Goal: Task Accomplishment & Management: Use online tool/utility

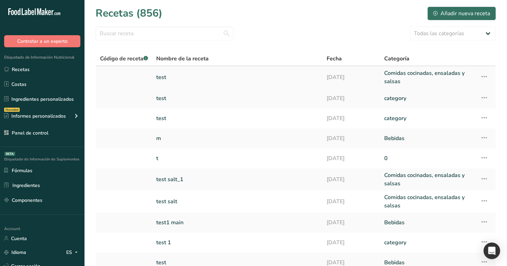
click at [185, 80] on link "test" at bounding box center [237, 77] width 162 height 17
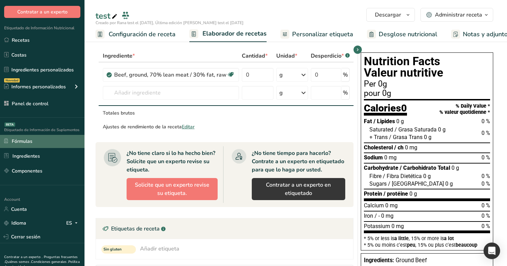
scroll to position [37, 0]
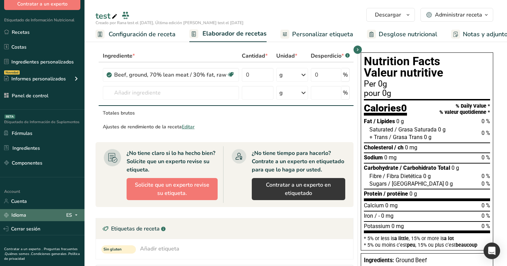
click at [78, 214] on icon at bounding box center [76, 215] width 6 height 9
click at [54, 231] on div "English" at bounding box center [37, 227] width 48 height 13
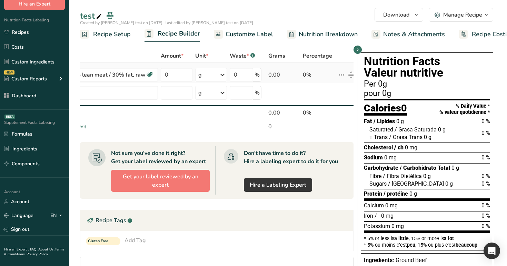
scroll to position [0, 68]
drag, startPoint x: 347, startPoint y: 73, endPoint x: 336, endPoint y: 78, distance: 12.2
click at [336, 78] on icon at bounding box center [338, 75] width 8 height 12
click at [316, 69] on td "0%" at bounding box center [315, 72] width 34 height 21
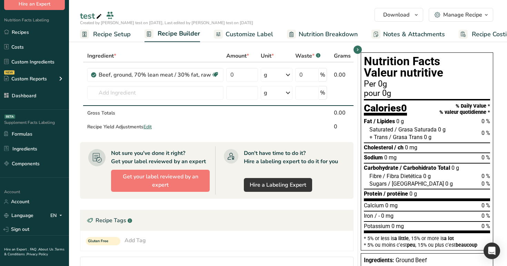
click at [110, 32] on span "Recipe Setup" at bounding box center [112, 34] width 38 height 9
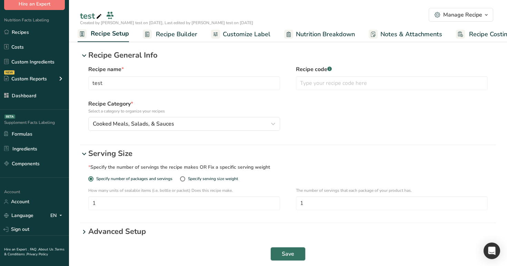
scroll to position [32, 0]
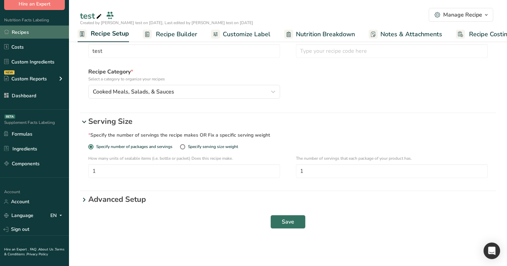
click at [32, 34] on link "Recipes" at bounding box center [34, 32] width 69 height 13
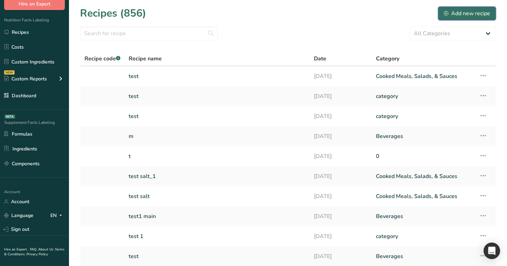
click at [474, 14] on div "Add new recipe" at bounding box center [467, 13] width 46 height 8
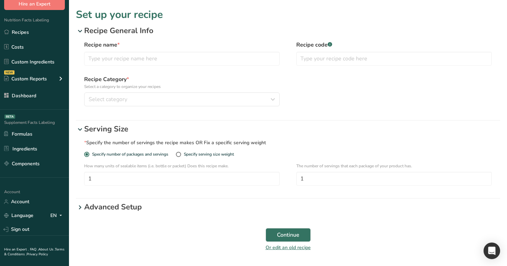
scroll to position [23, 0]
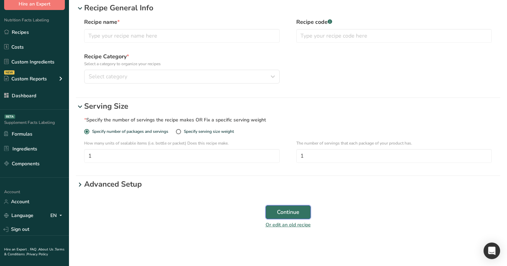
click at [289, 214] on span "Continue" at bounding box center [288, 212] width 22 height 8
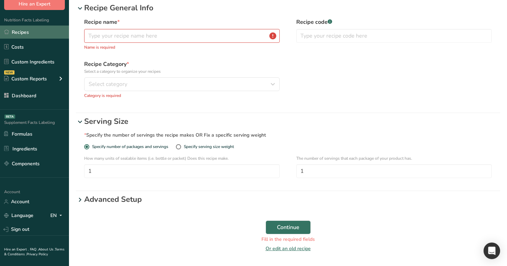
click at [40, 27] on link "Recipes" at bounding box center [34, 32] width 69 height 13
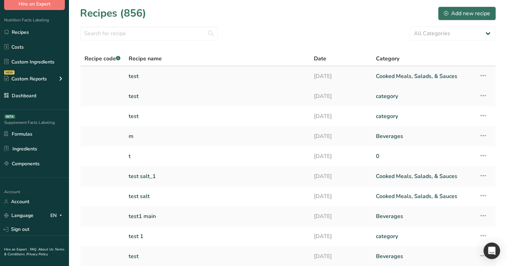
click at [485, 75] on icon at bounding box center [483, 75] width 8 height 12
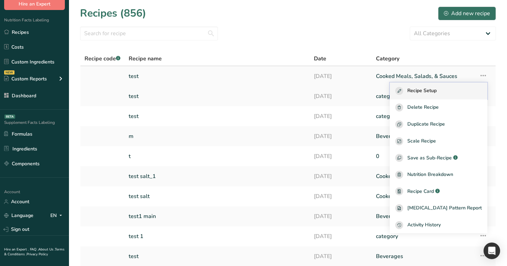
click at [463, 94] on div "Recipe Setup" at bounding box center [438, 91] width 87 height 8
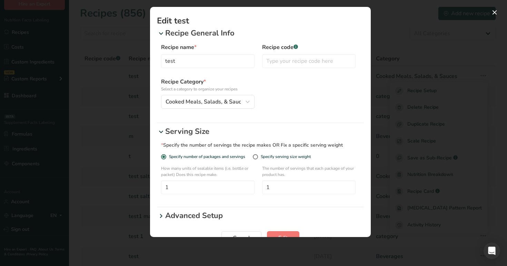
scroll to position [19, 0]
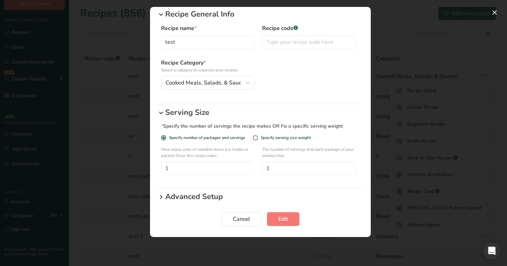
click at [209, 198] on p "Advanced Setup" at bounding box center [264, 196] width 199 height 11
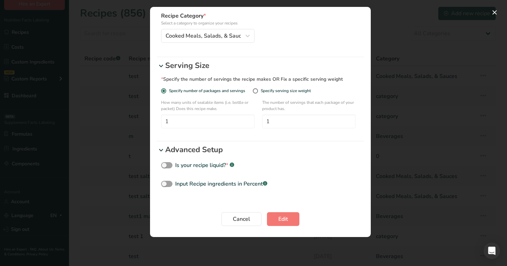
scroll to position [29, 0]
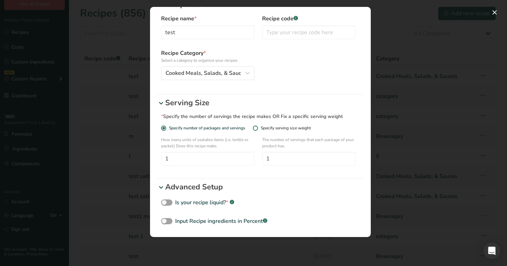
click at [284, 128] on div "Specify serving size weight" at bounding box center [286, 127] width 50 height 5
click at [257, 128] on input "Specify serving size weight" at bounding box center [255, 128] width 4 height 4
radio input "true"
radio input "false"
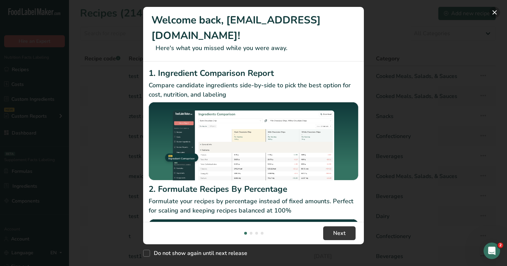
click at [494, 14] on button "New Features" at bounding box center [494, 12] width 11 height 11
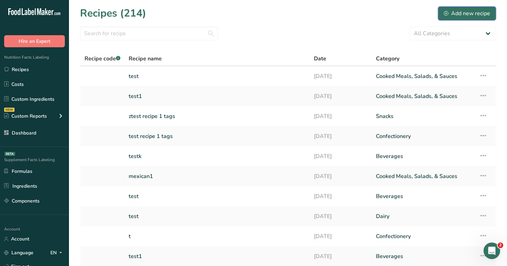
click at [461, 12] on div "Add new recipe" at bounding box center [467, 13] width 46 height 8
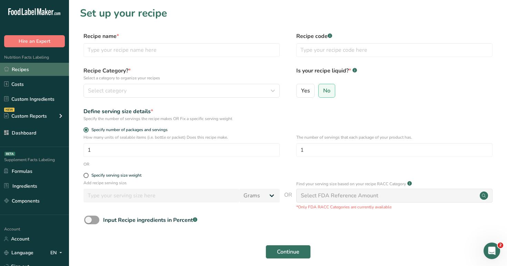
click at [46, 69] on link "Recipes" at bounding box center [34, 69] width 69 height 13
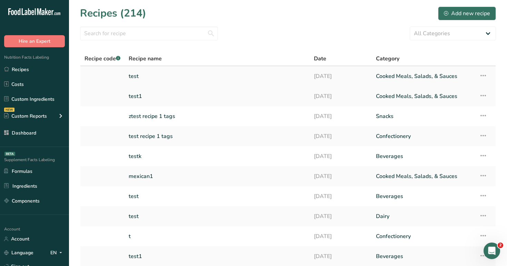
click at [485, 77] on icon at bounding box center [483, 75] width 8 height 12
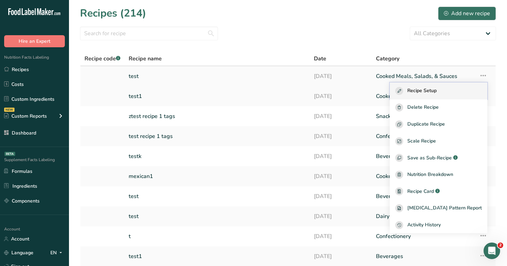
click at [469, 94] on button "Recipe Setup" at bounding box center [438, 90] width 98 height 17
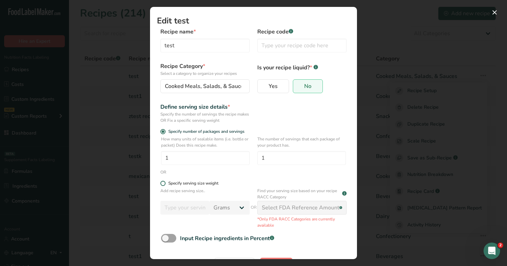
click at [194, 184] on div "Specify serving size weight" at bounding box center [193, 183] width 50 height 5
click at [165, 184] on input "Specify serving size weight" at bounding box center [162, 183] width 4 height 4
radio input "true"
radio input "false"
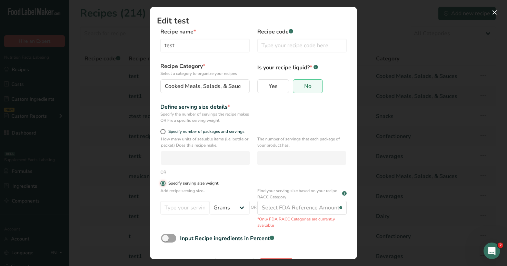
scroll to position [23, 0]
